Goal: Communication & Community: Answer question/provide support

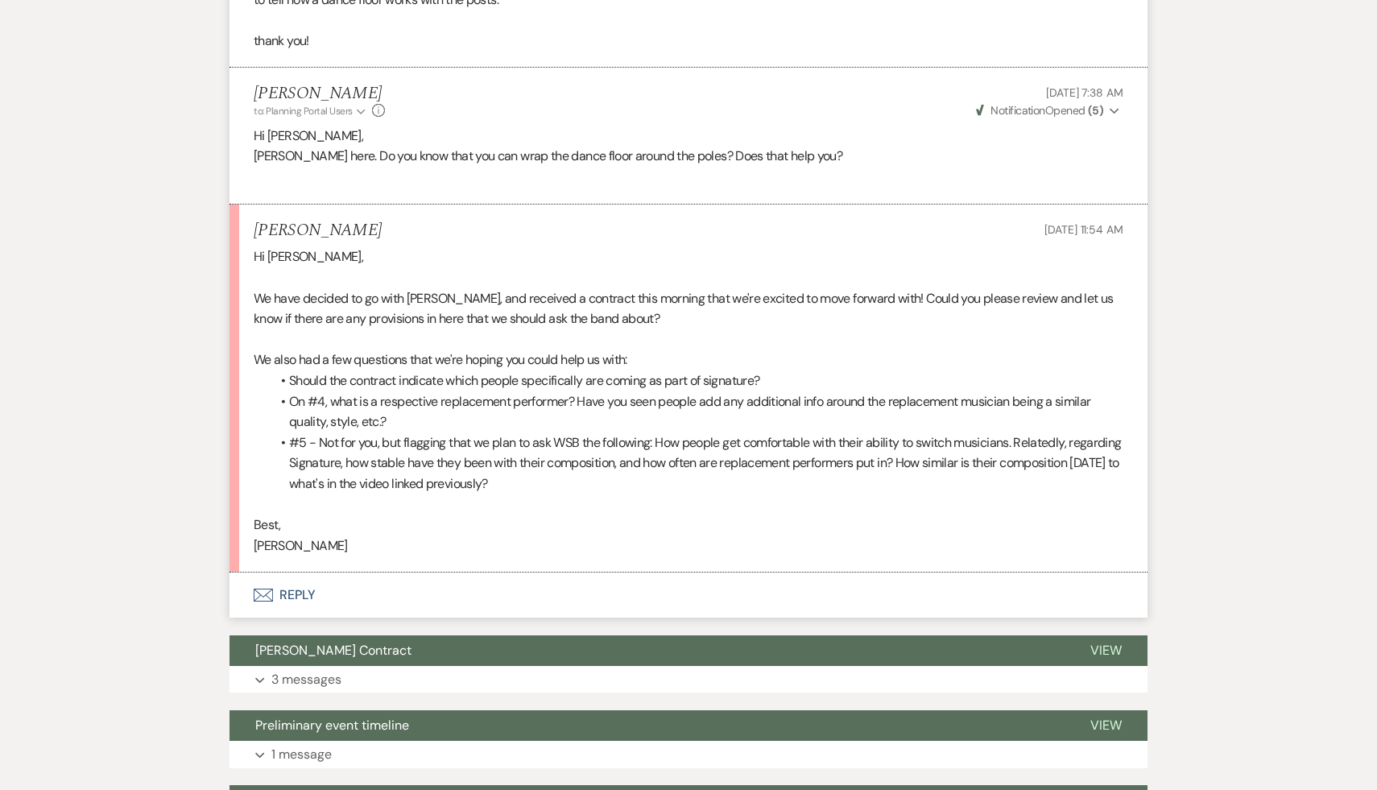
scroll to position [427, 0]
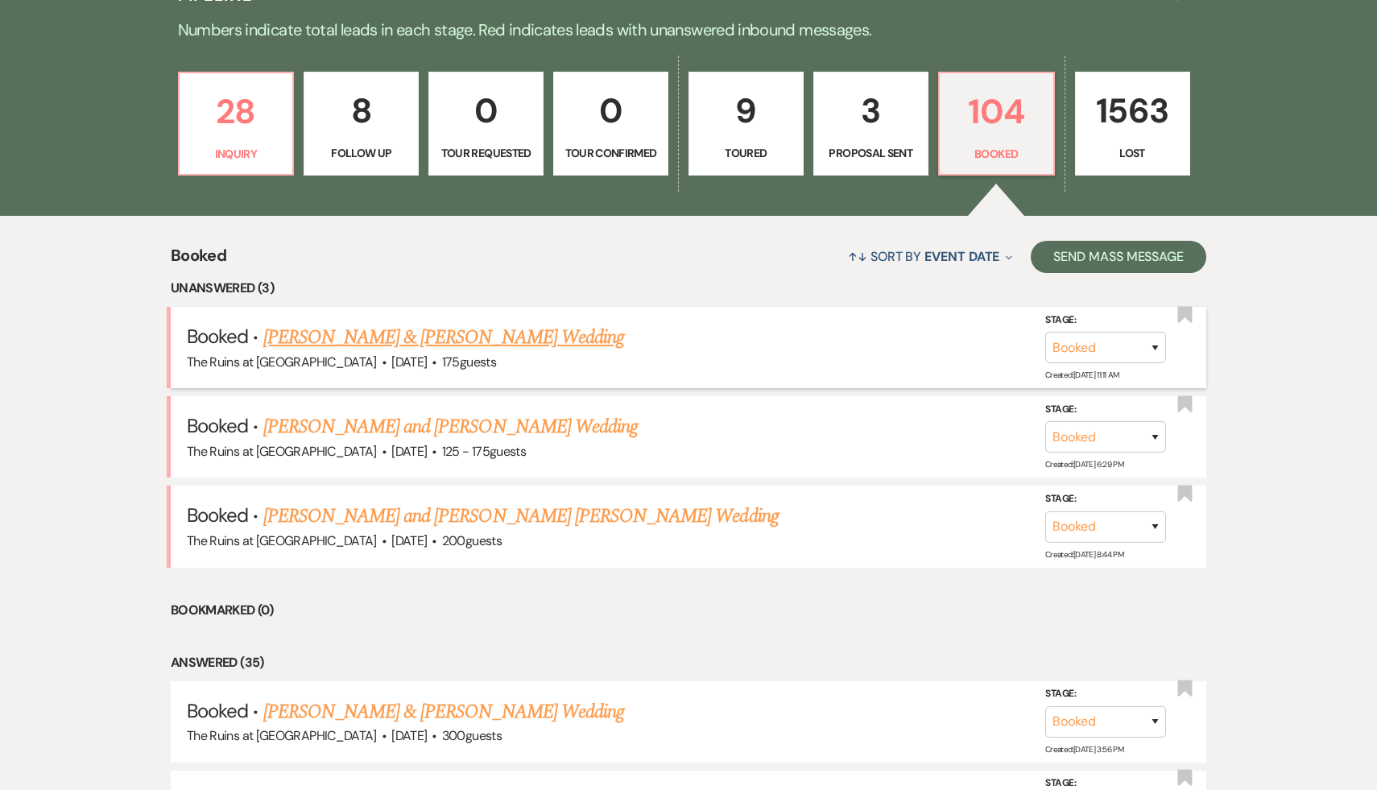
click at [519, 336] on link "[PERSON_NAME] & [PERSON_NAME] Wedding" at bounding box center [443, 337] width 361 height 29
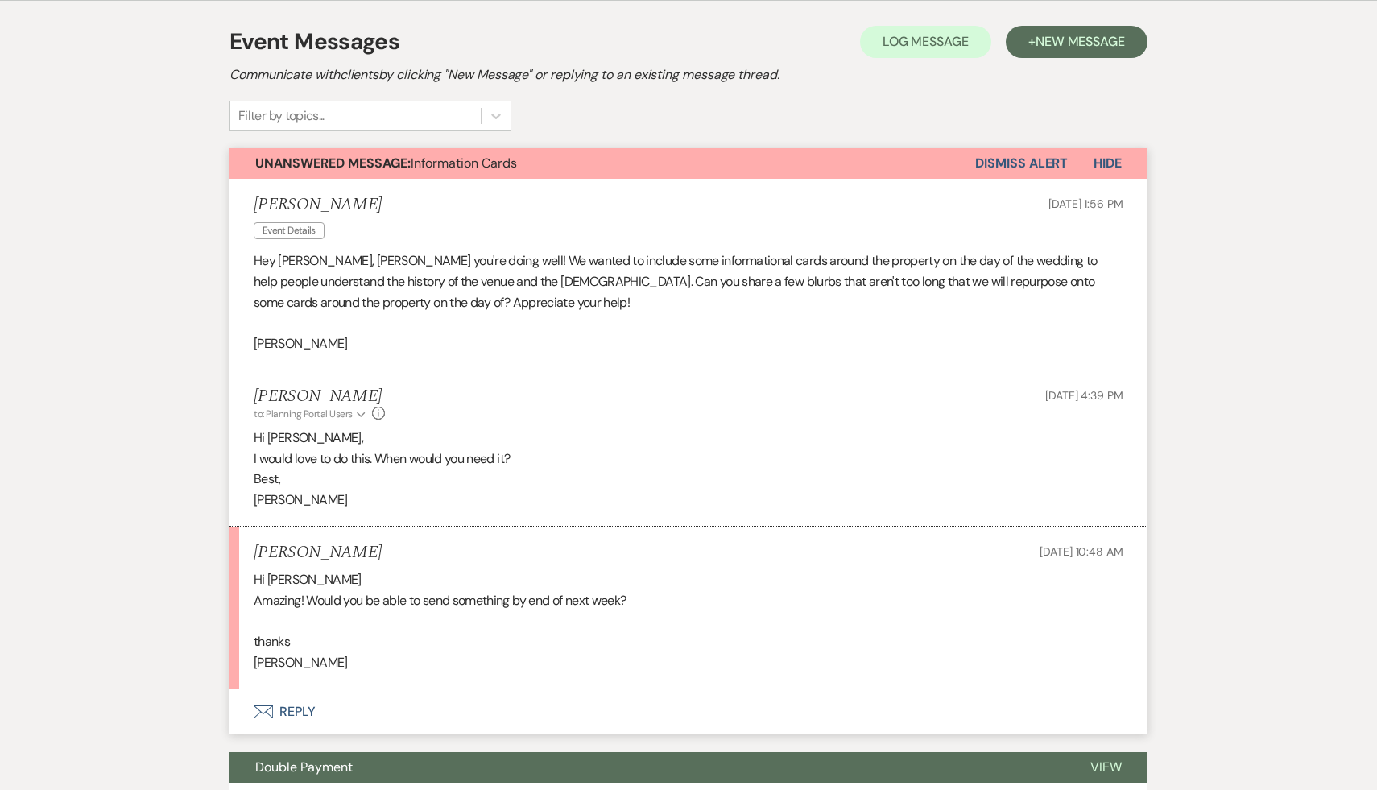
scroll to position [337, 0]
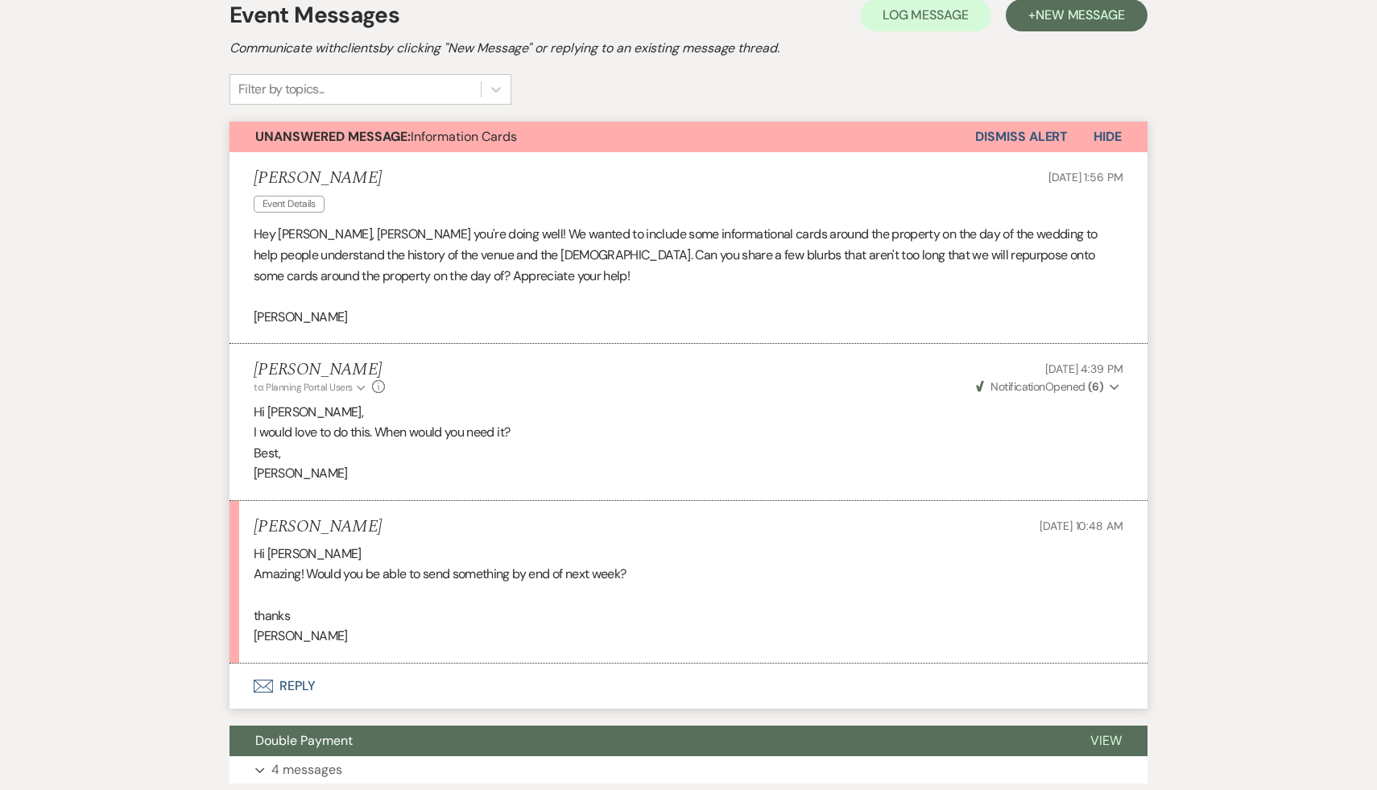
click at [292, 687] on button "Envelope Reply" at bounding box center [688, 685] width 918 height 45
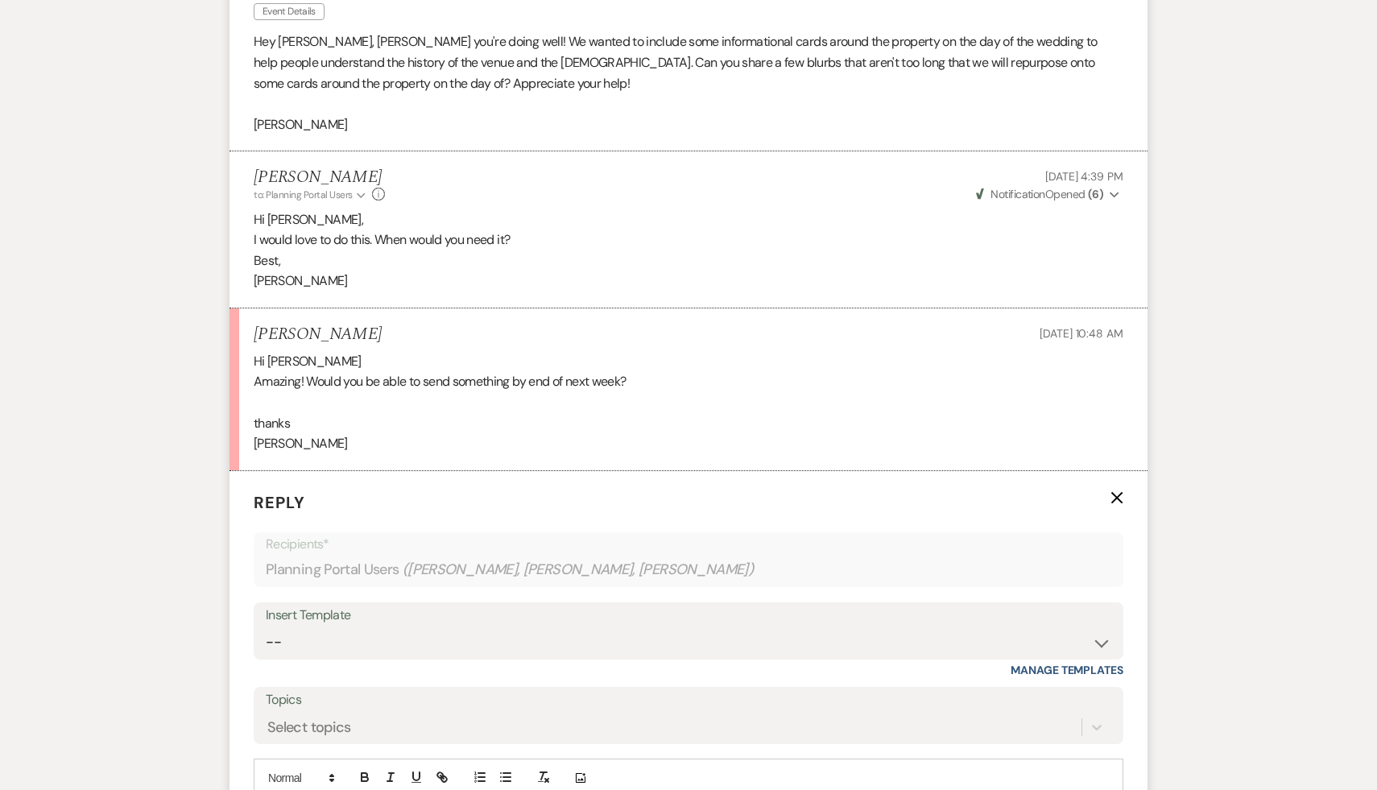
scroll to position [656, 0]
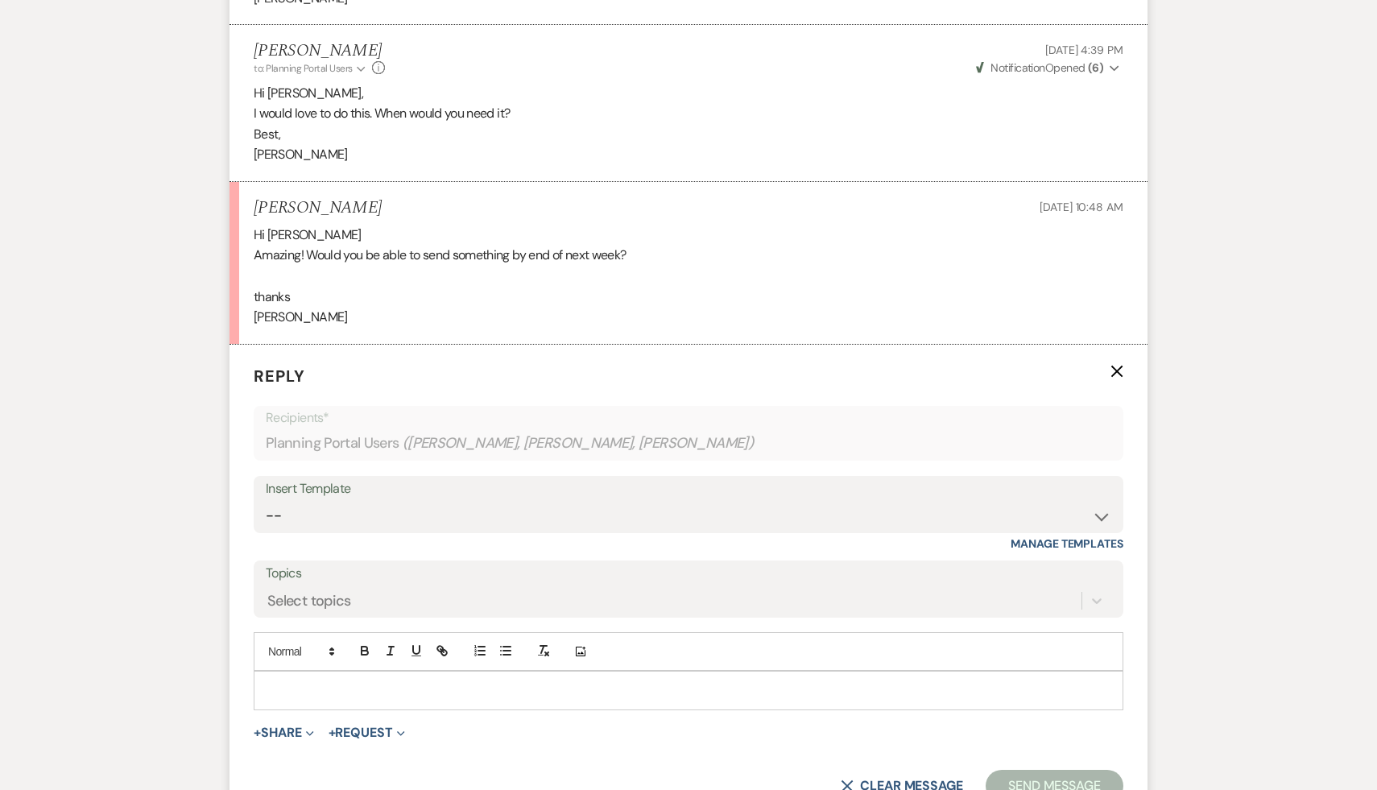
click at [292, 687] on p at bounding box center [689, 690] width 844 height 18
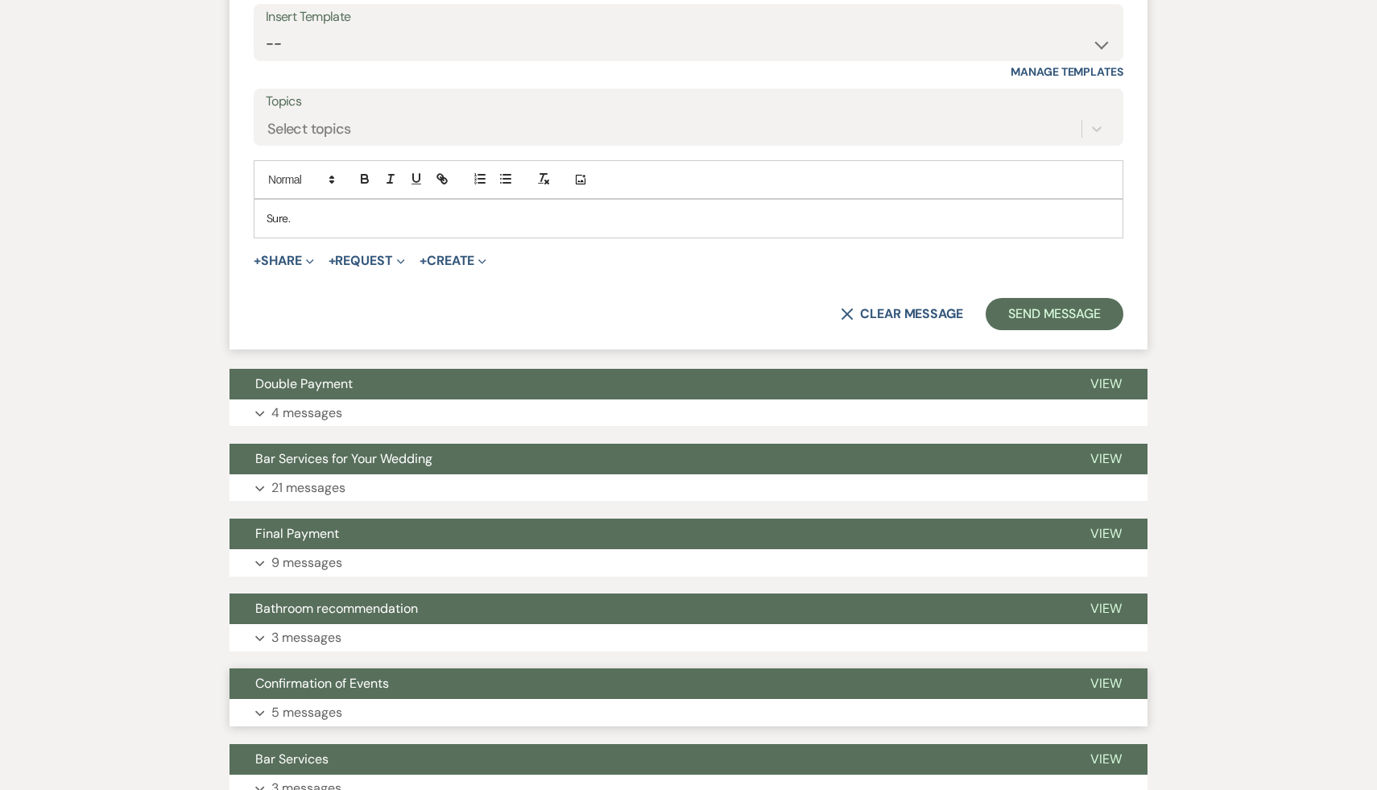
scroll to position [1146, 0]
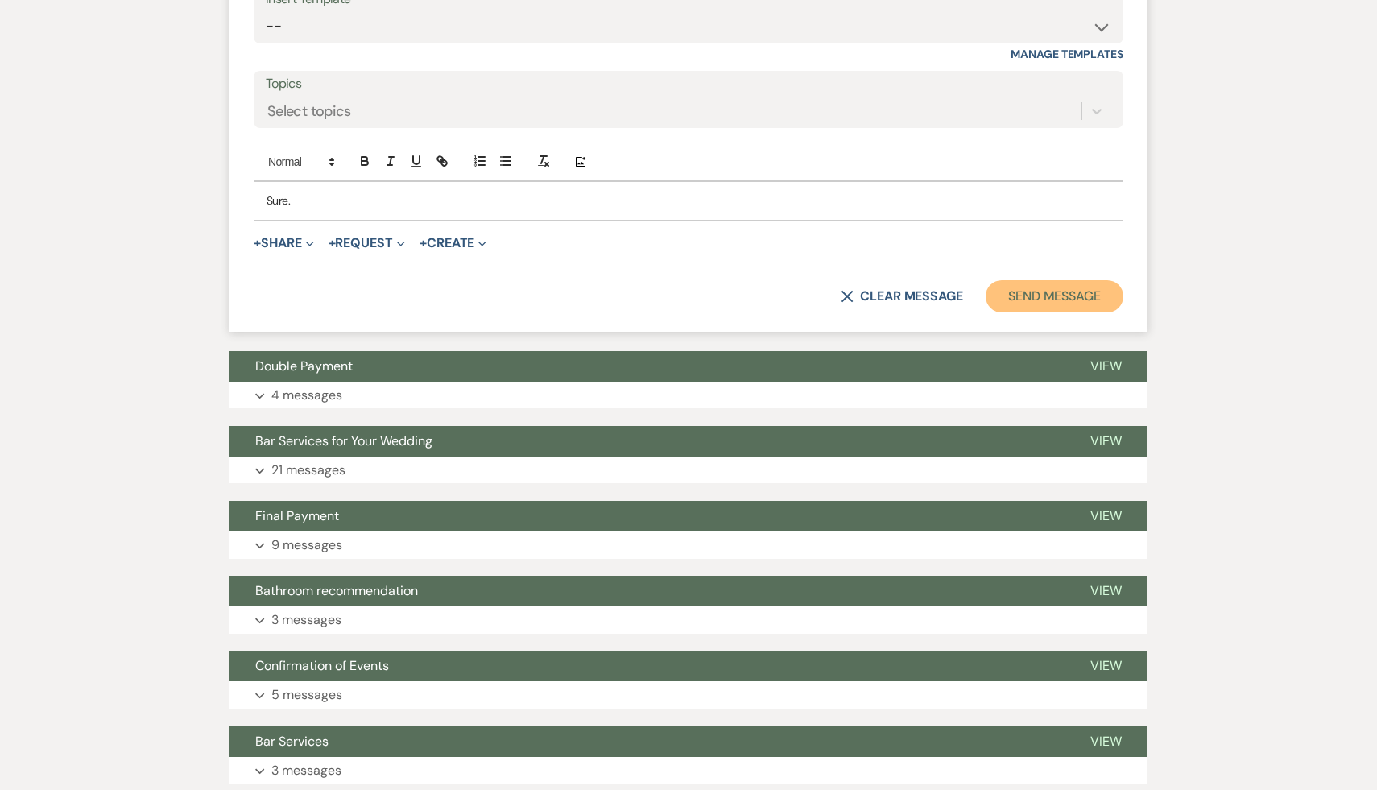
click at [1059, 294] on button "Send Message" at bounding box center [1055, 296] width 138 height 32
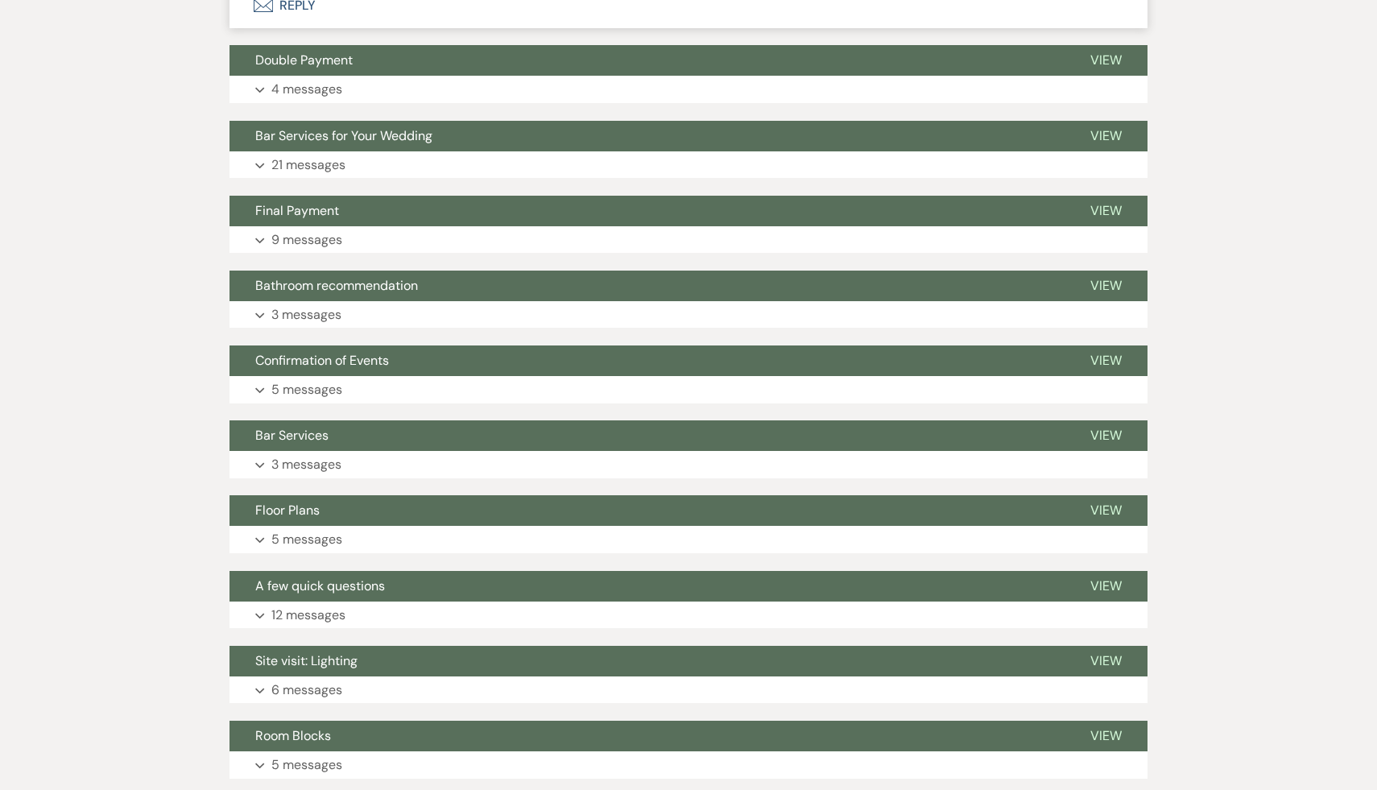
scroll to position [1274, 0]
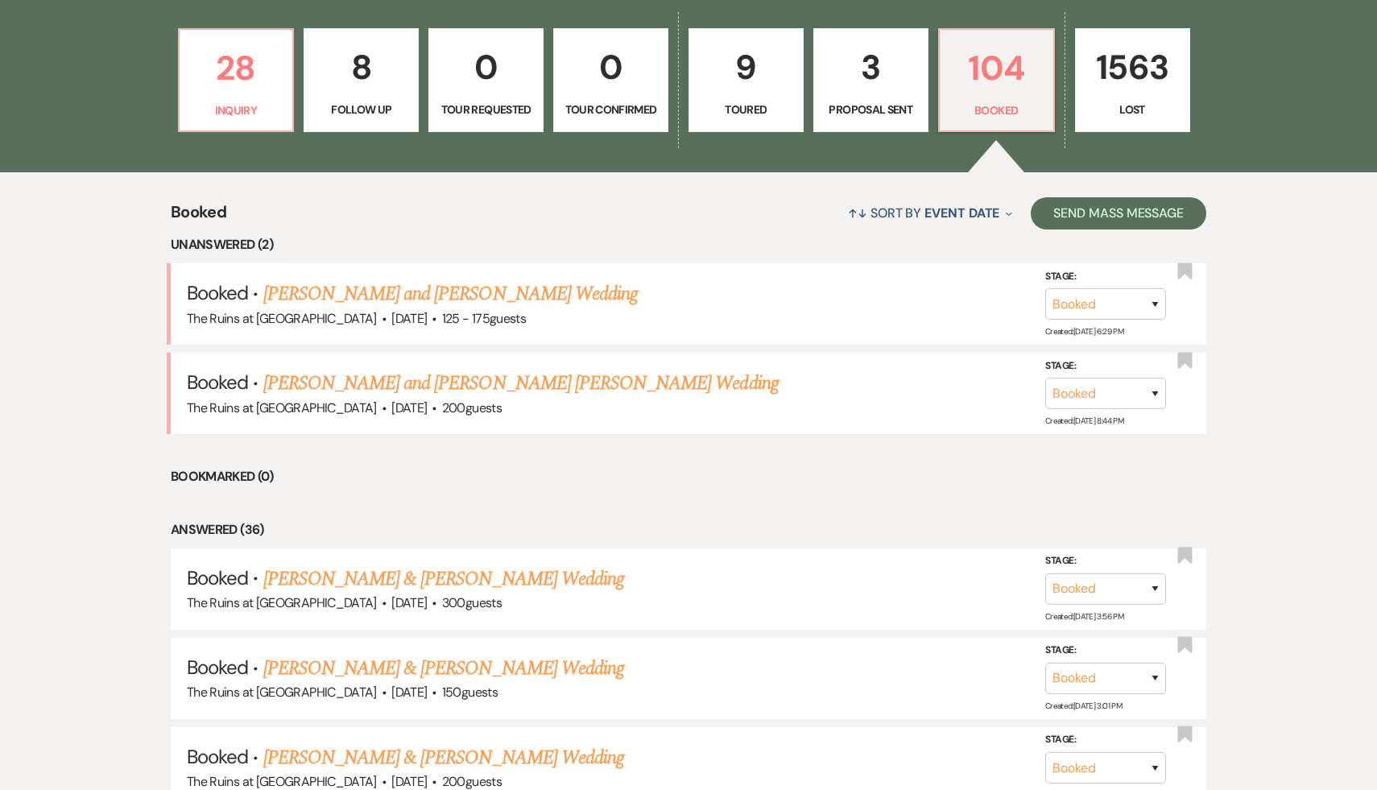
scroll to position [473, 0]
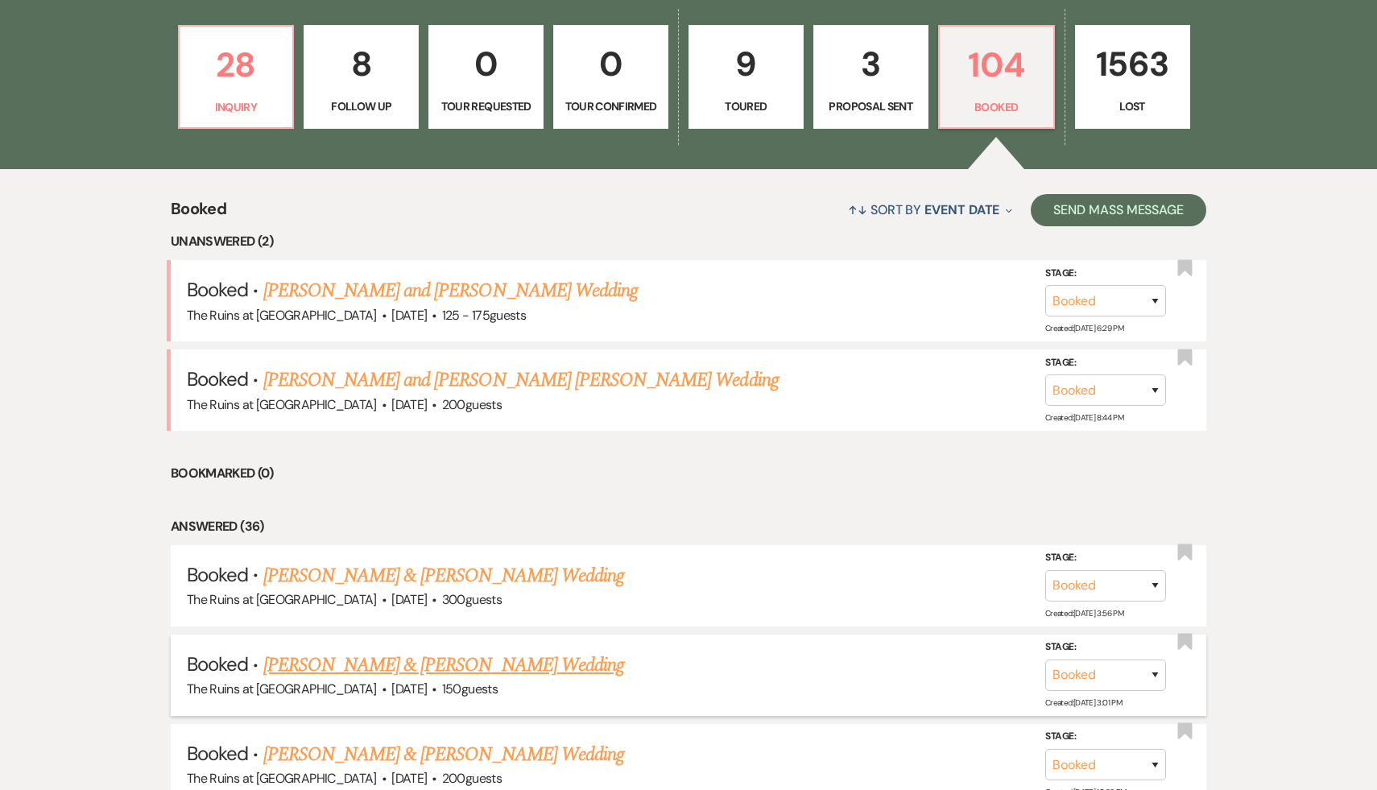
click at [490, 670] on link "[PERSON_NAME] & [PERSON_NAME] Wedding" at bounding box center [443, 665] width 361 height 29
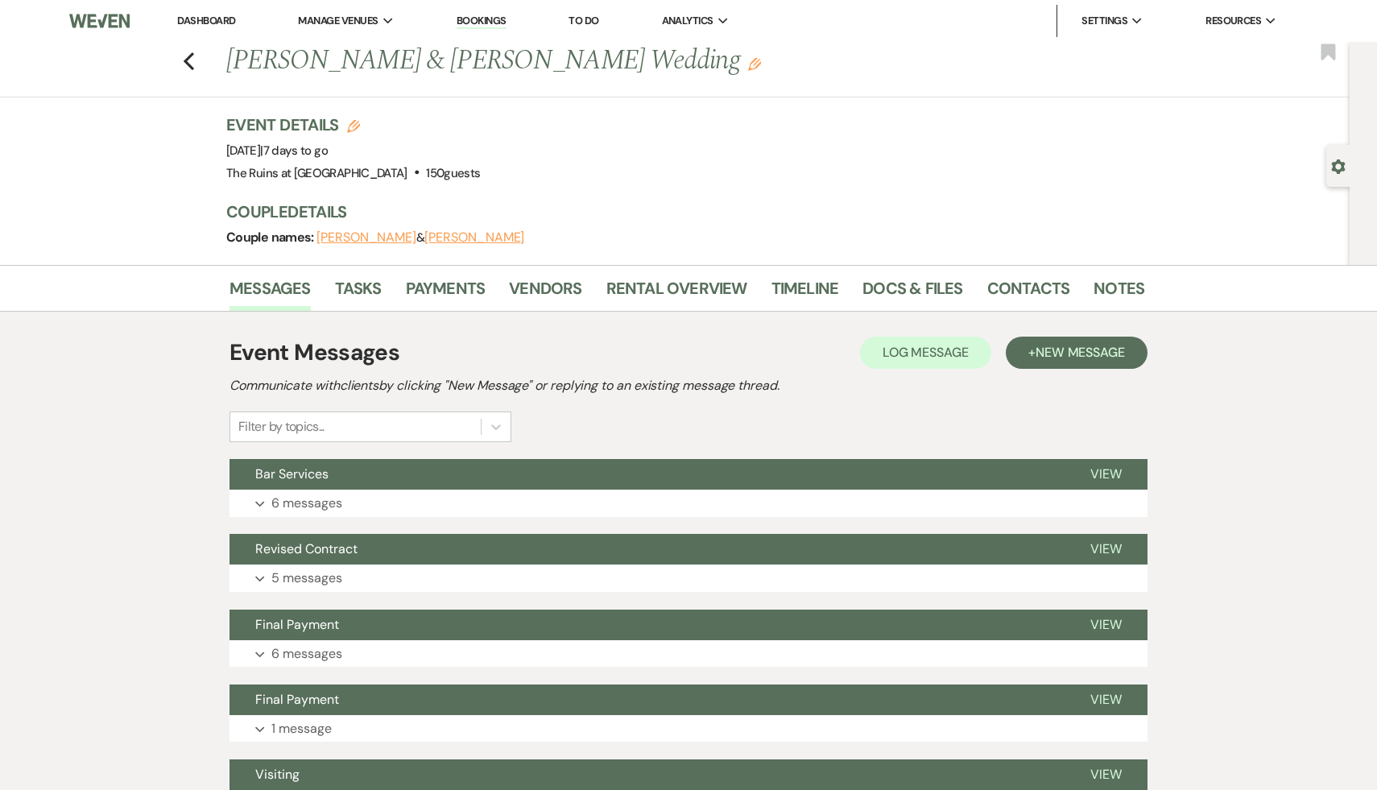
scroll to position [2, 0]
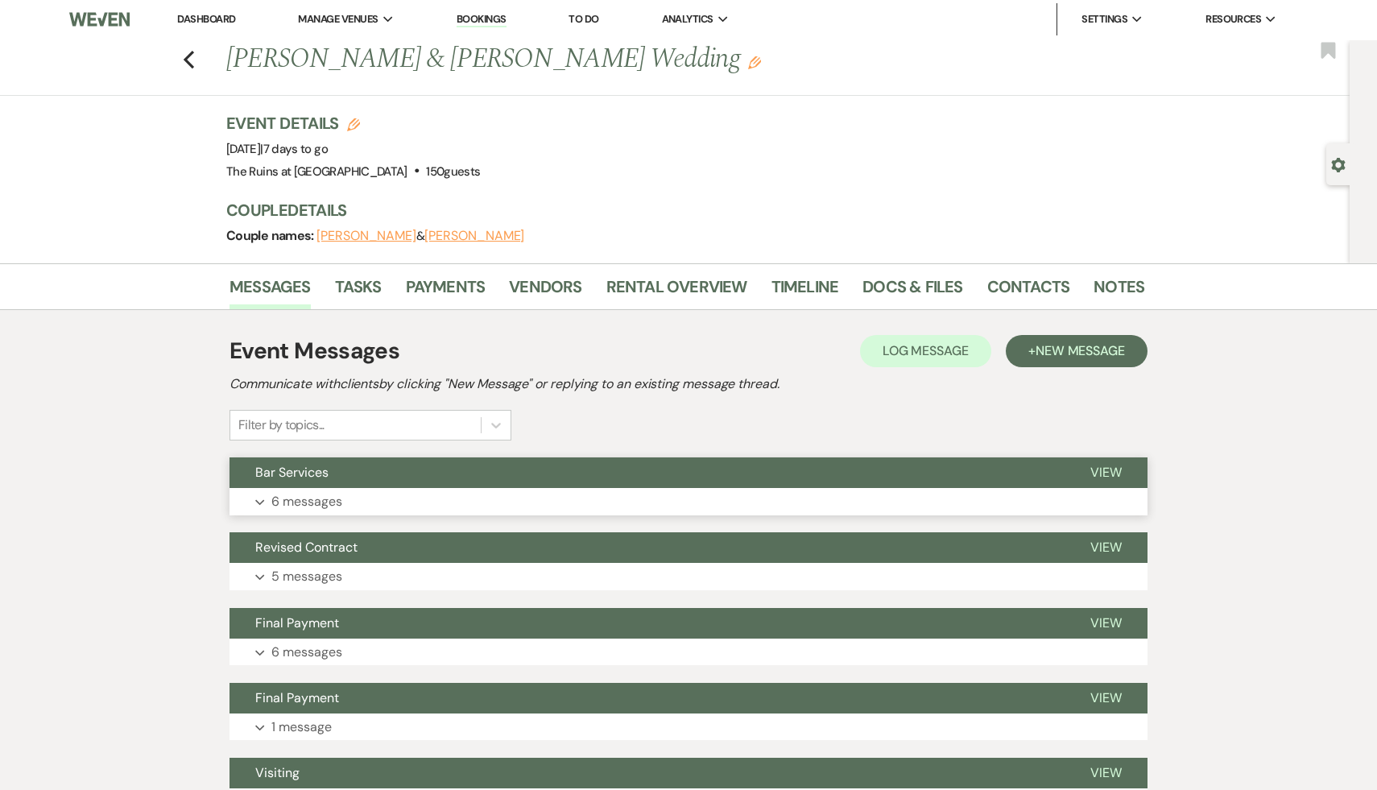
click at [311, 469] on span "Bar Services" at bounding box center [291, 472] width 73 height 17
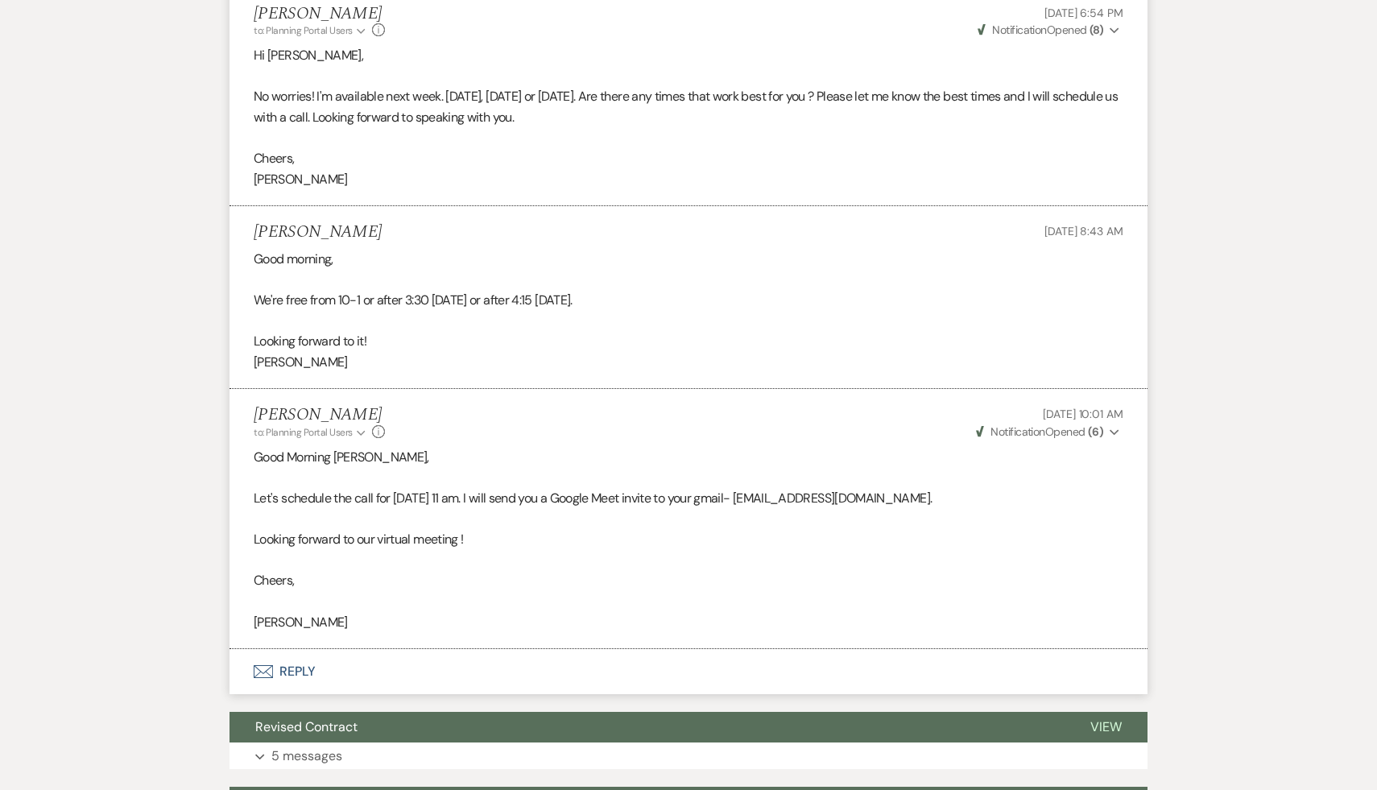
scroll to position [1067, 0]
